Goal: Transaction & Acquisition: Purchase product/service

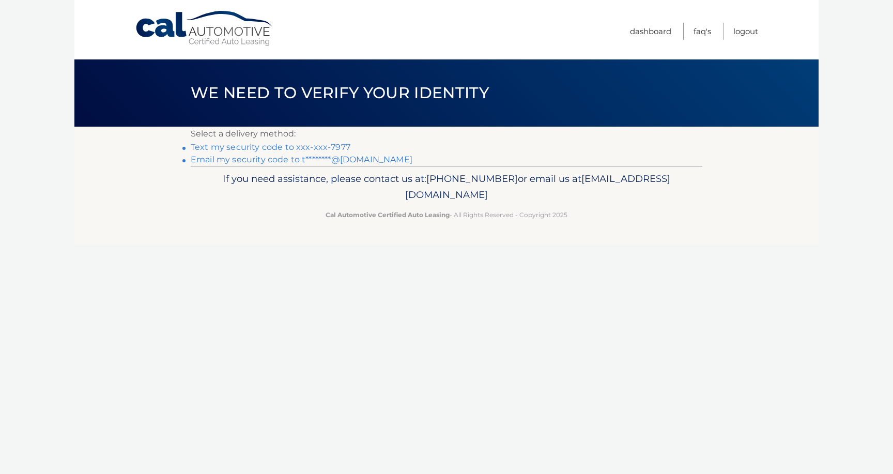
click at [290, 146] on link "Text my security code to xxx-xxx-7977" at bounding box center [271, 147] width 160 height 10
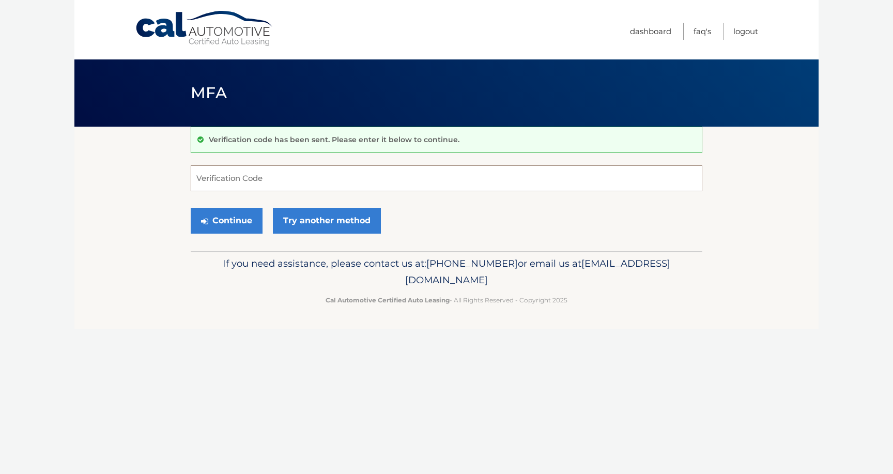
click at [279, 181] on input "Verification Code" at bounding box center [447, 178] width 512 height 26
type input "102297"
click at [226, 220] on button "Continue" at bounding box center [227, 221] width 72 height 26
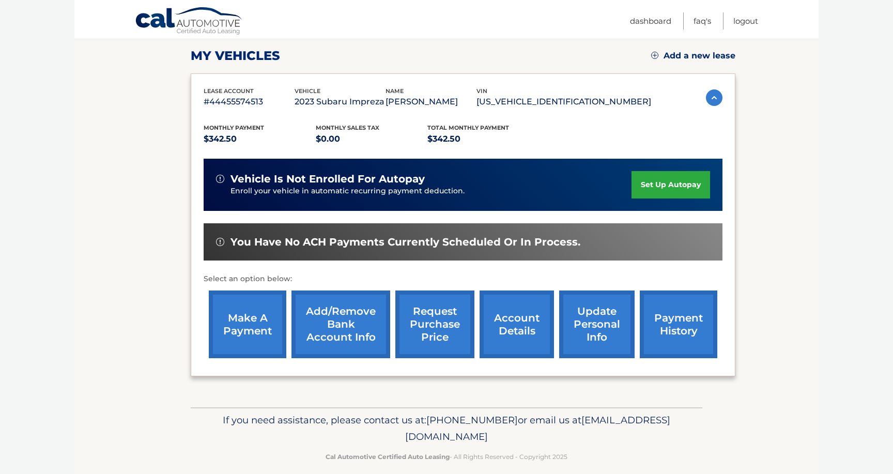
scroll to position [147, 0]
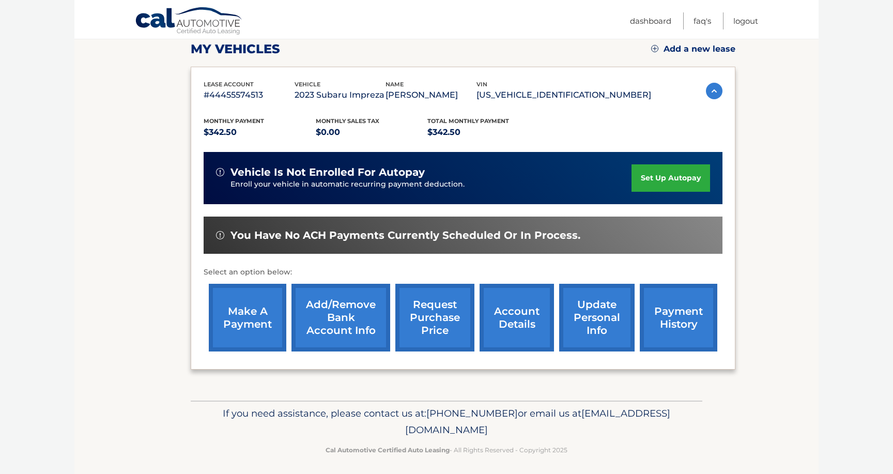
click at [252, 324] on link "make a payment" at bounding box center [248, 318] width 78 height 68
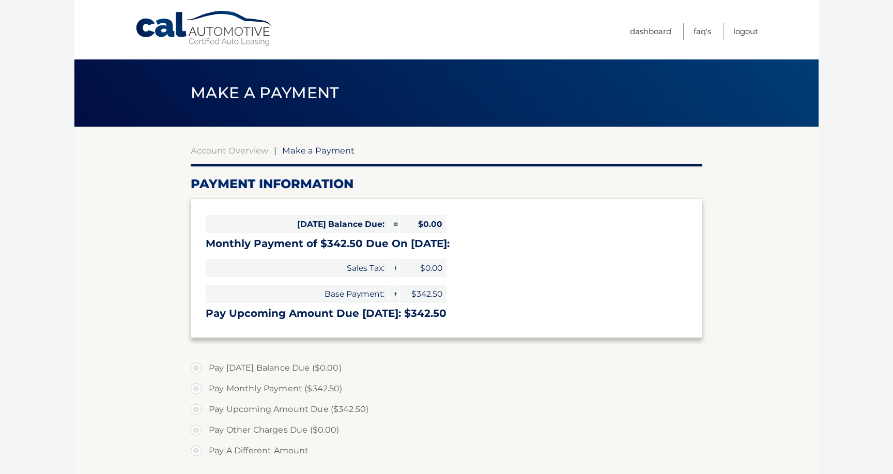
select select "YWVhYjE5N2MtNDYwNi00MDA5LWJkZWYtYjY5ZWI2MWJkZmZm"
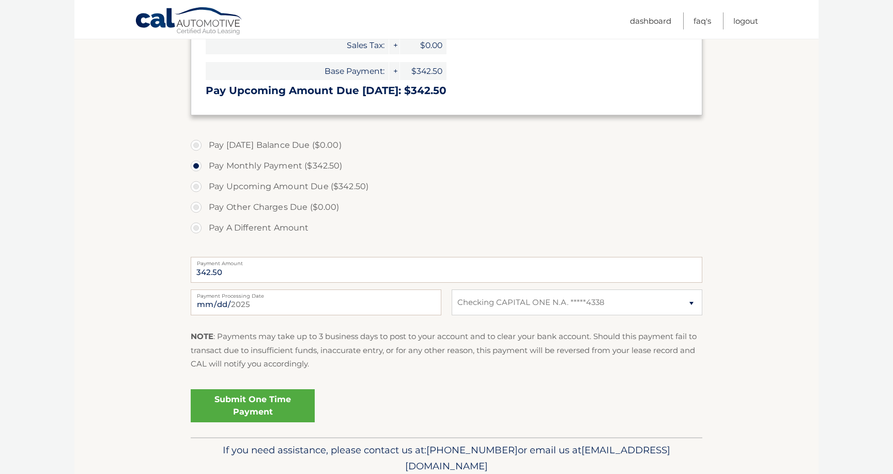
scroll to position [224, 0]
click at [558, 324] on div "2025-08-30 Payment Processing Date This payment is scheduled after your grace p…" at bounding box center [447, 306] width 512 height 37
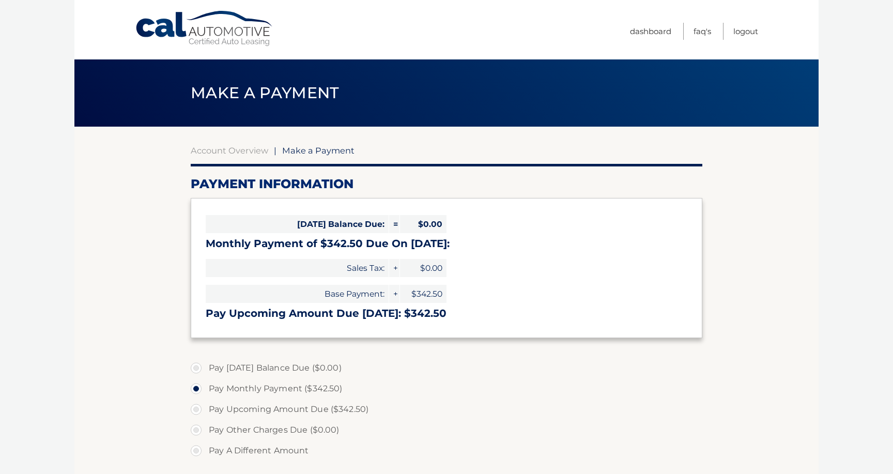
scroll to position [0, 0]
click at [226, 150] on link "Account Overview" at bounding box center [230, 150] width 78 height 10
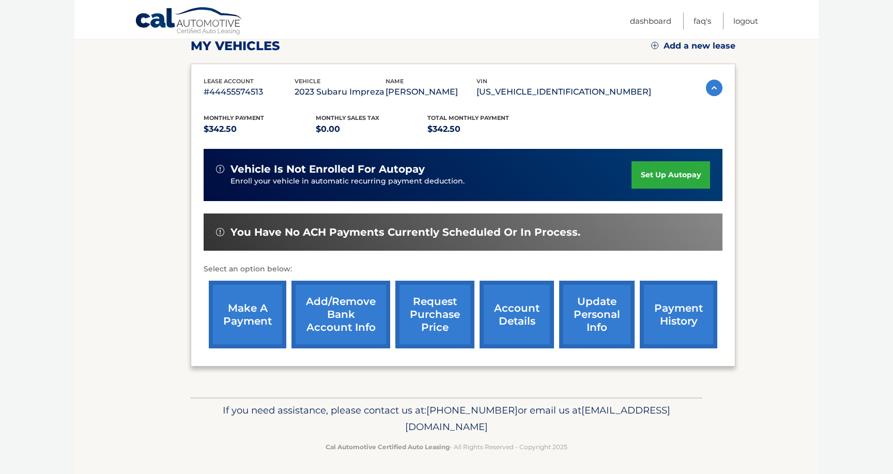
scroll to position [150, 0]
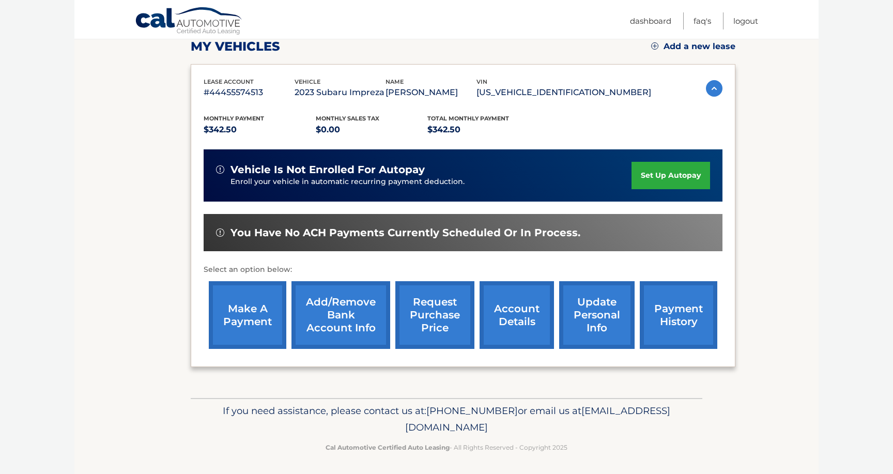
click at [334, 301] on link "Add/Remove bank account info" at bounding box center [341, 315] width 99 height 68
